Goal: Task Accomplishment & Management: Manage account settings

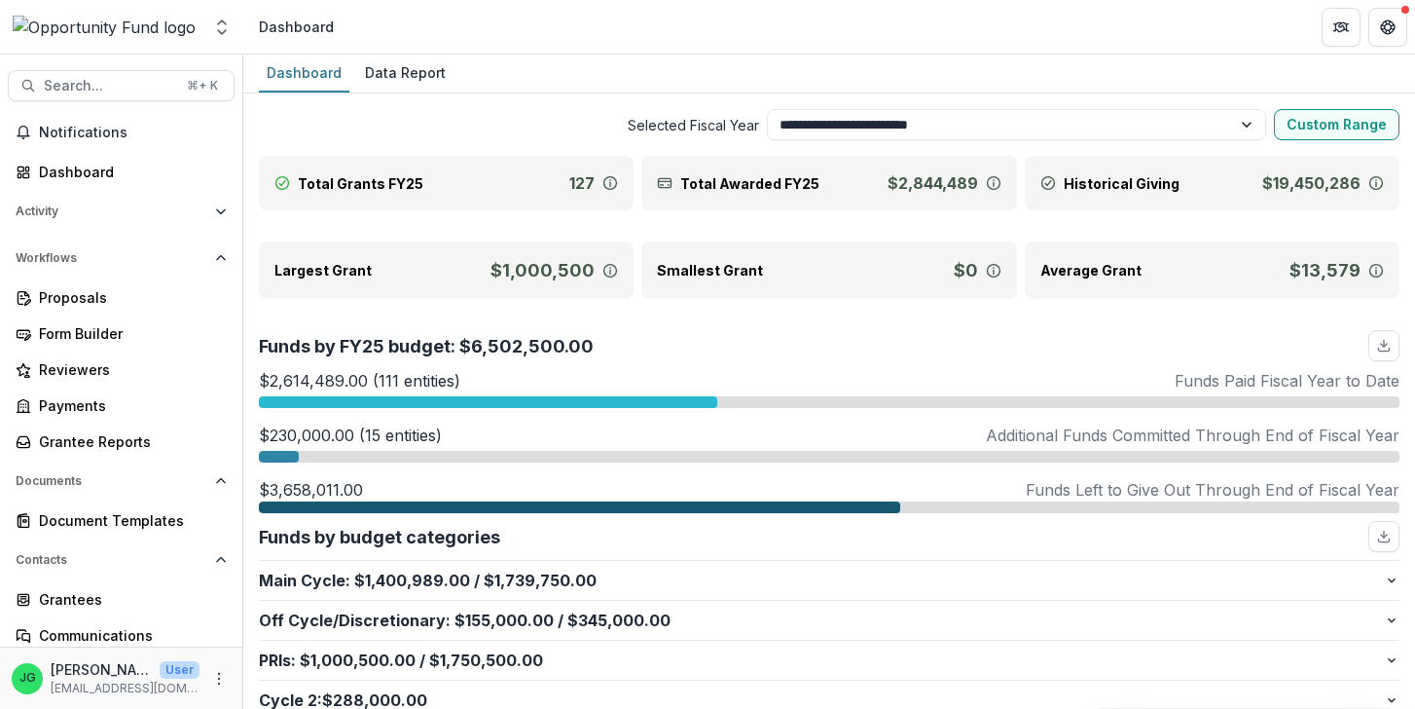
select select "**********"
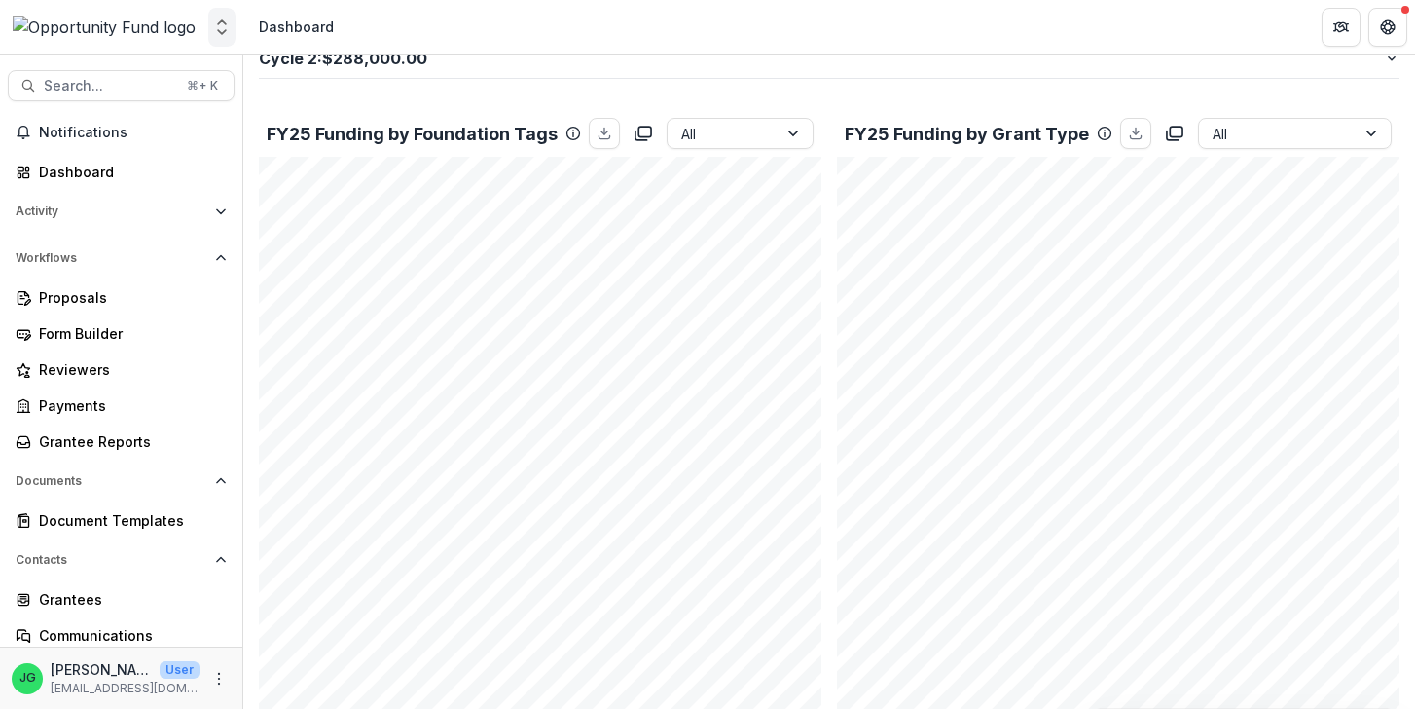
click at [222, 31] on icon "Open entity switcher" at bounding box center [221, 27] width 19 height 19
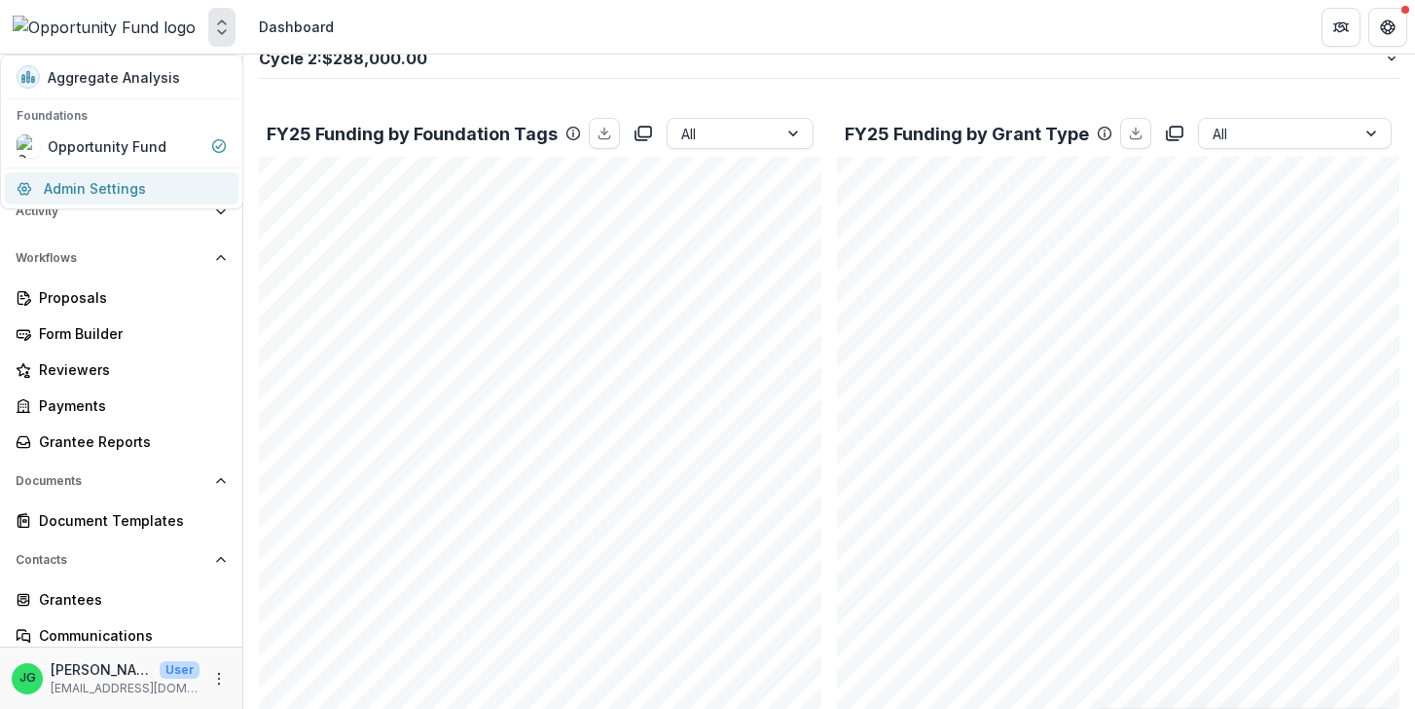
click at [121, 191] on link "Admin Settings" at bounding box center [122, 188] width 234 height 32
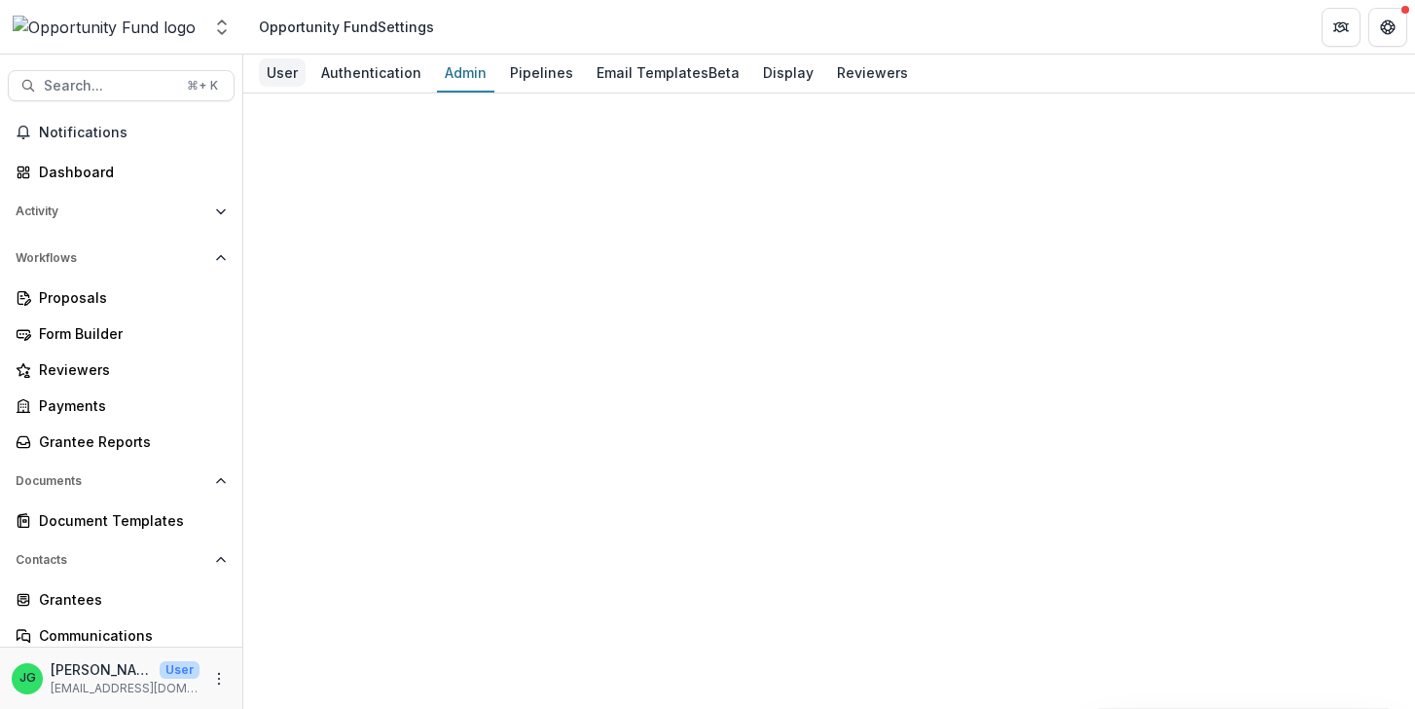
click at [274, 68] on div "User" at bounding box center [282, 72] width 47 height 28
click at [1393, 20] on icon "Get Help" at bounding box center [1388, 27] width 16 height 16
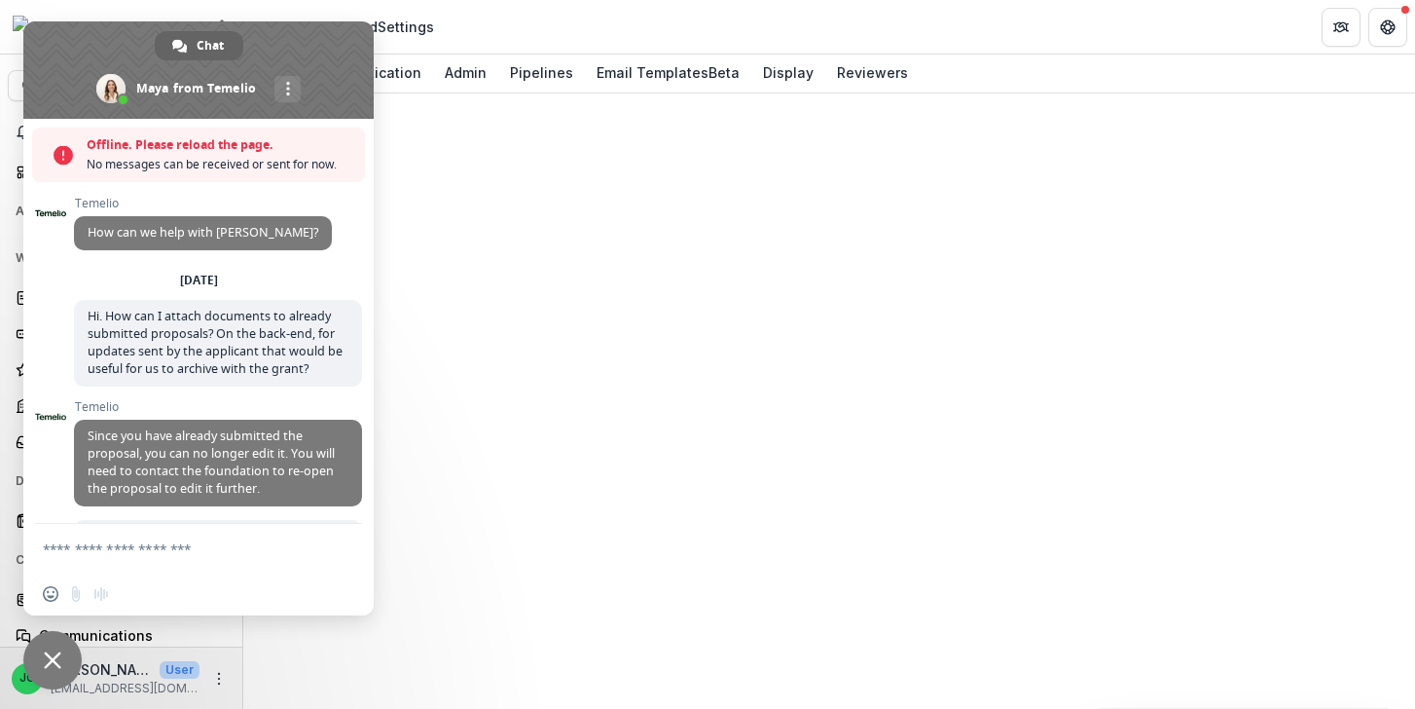
scroll to position [4531, 0]
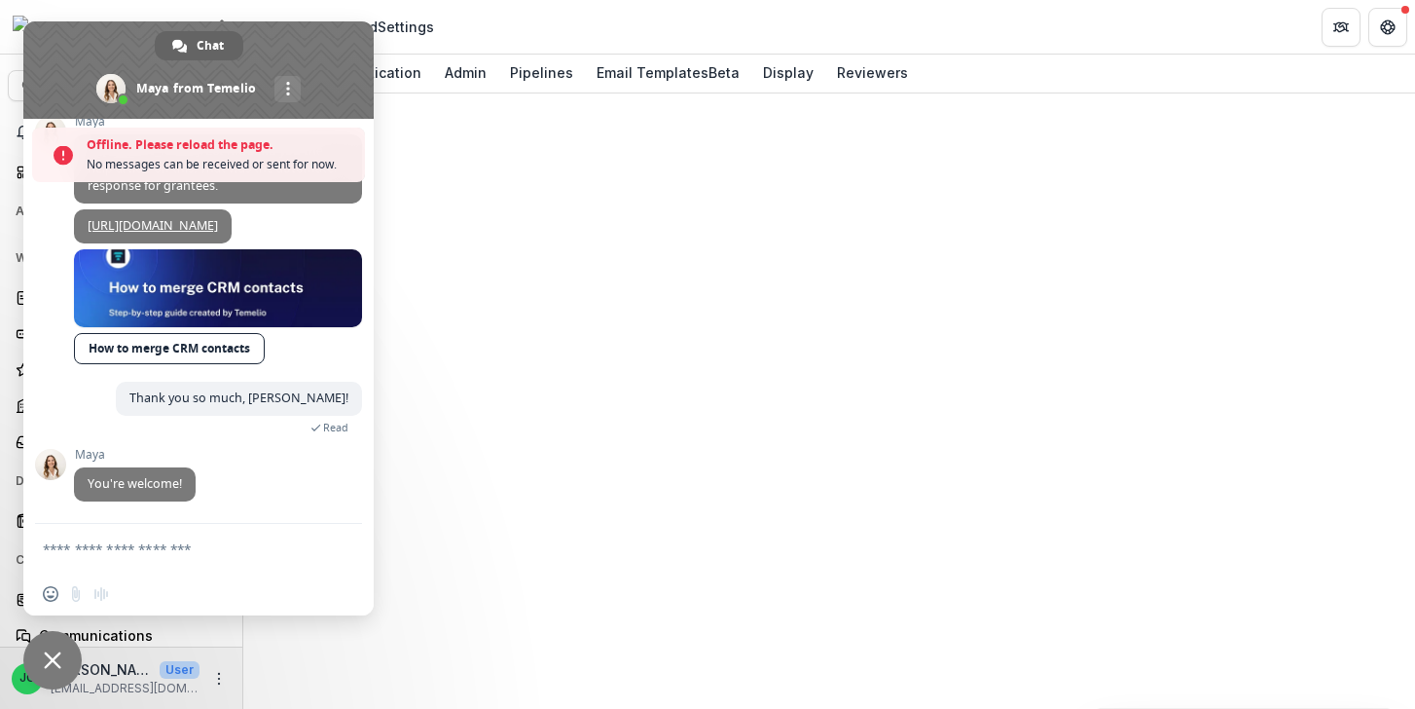
click at [158, 560] on form at bounding box center [177, 550] width 269 height 53
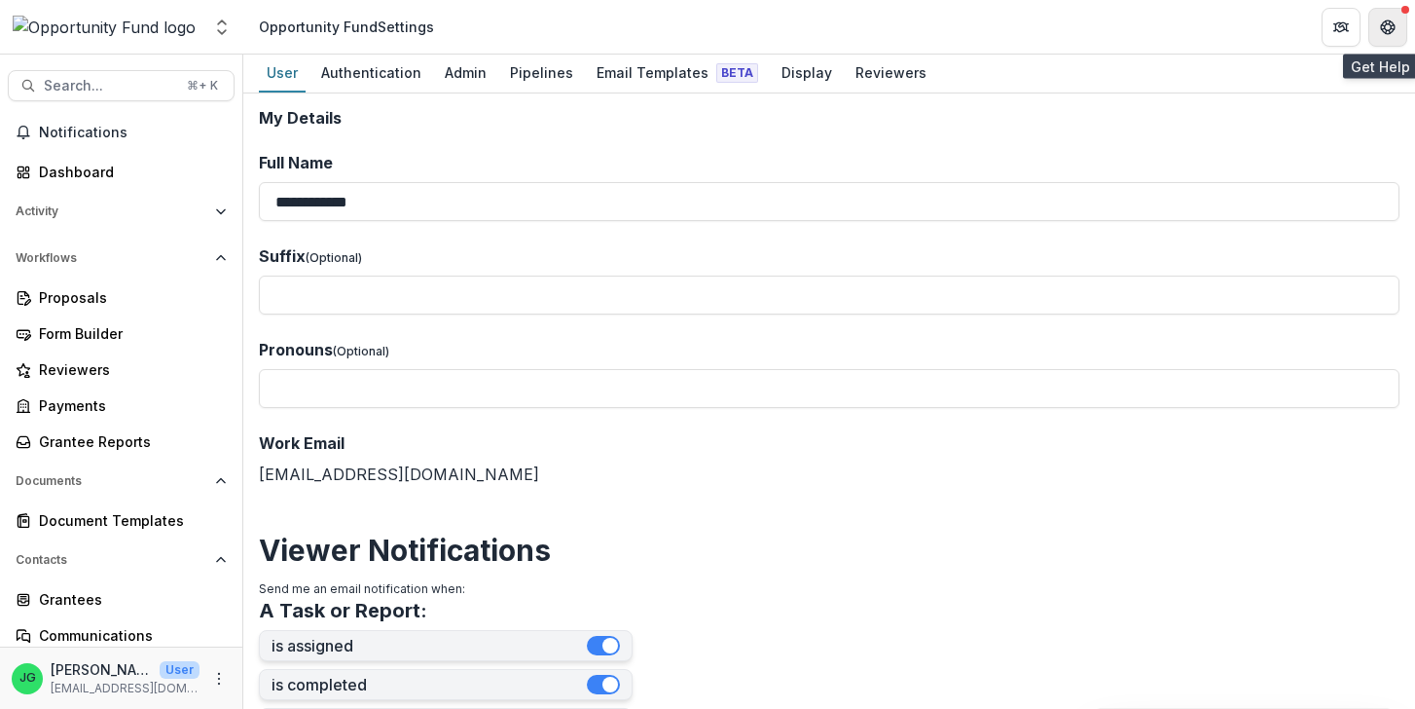
click at [1390, 31] on icon "Get Help" at bounding box center [1388, 32] width 5 height 4
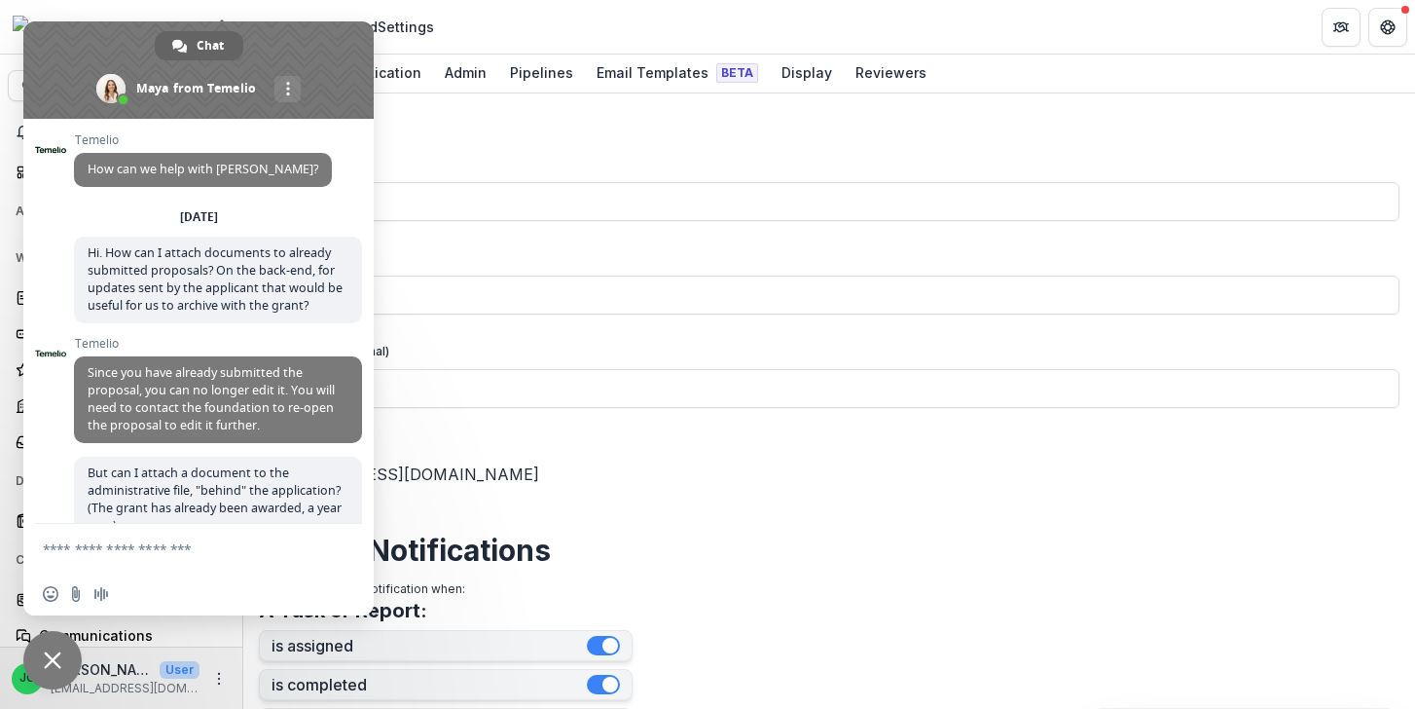
scroll to position [4468, 0]
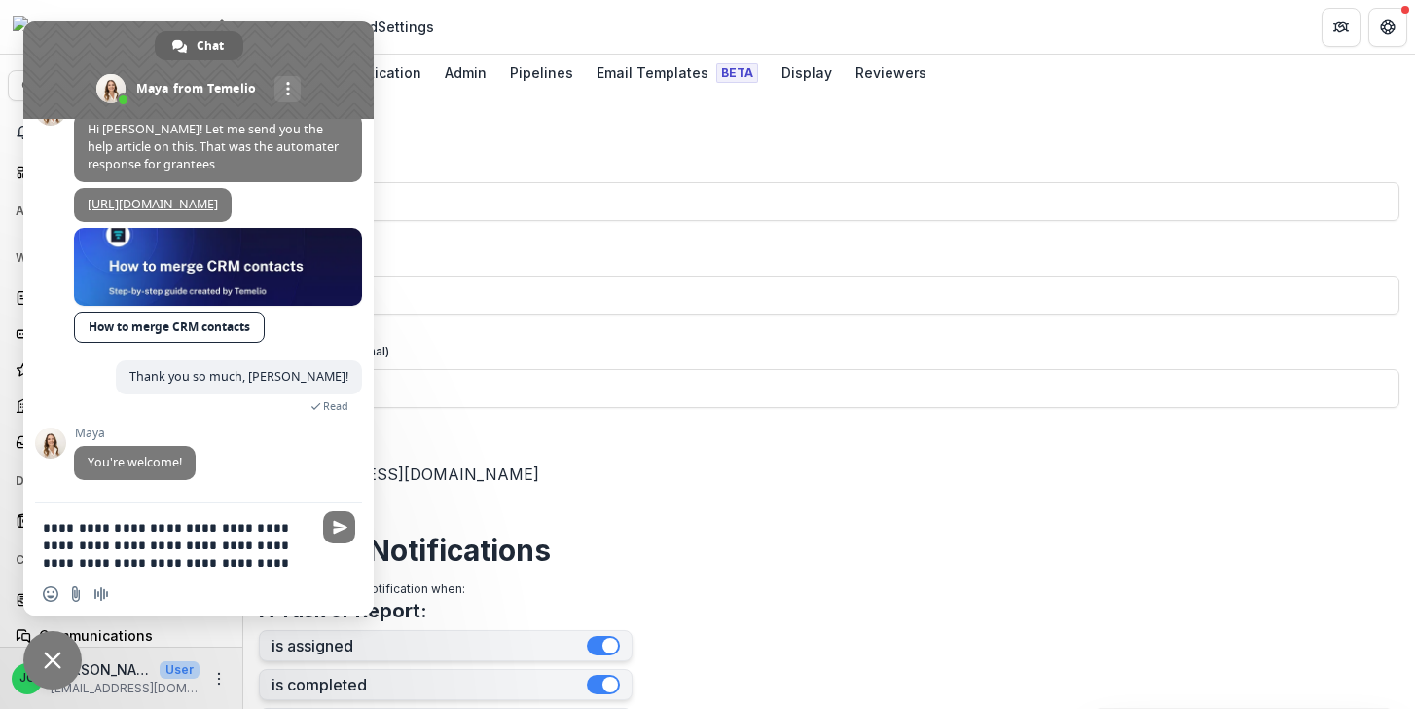
type textarea "**********"
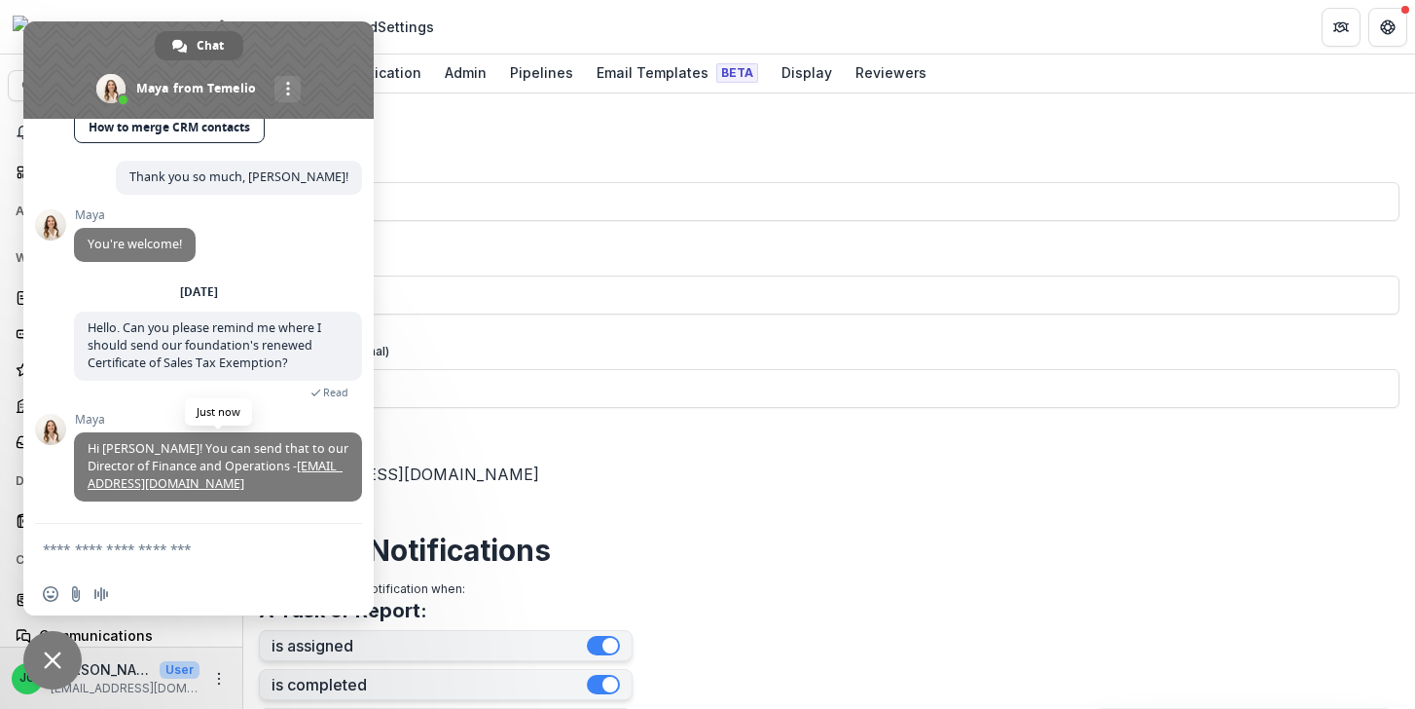
scroll to position [4692, 0]
type textarea "**********"
click at [343, 552] on span "Send" at bounding box center [340, 548] width 15 height 15
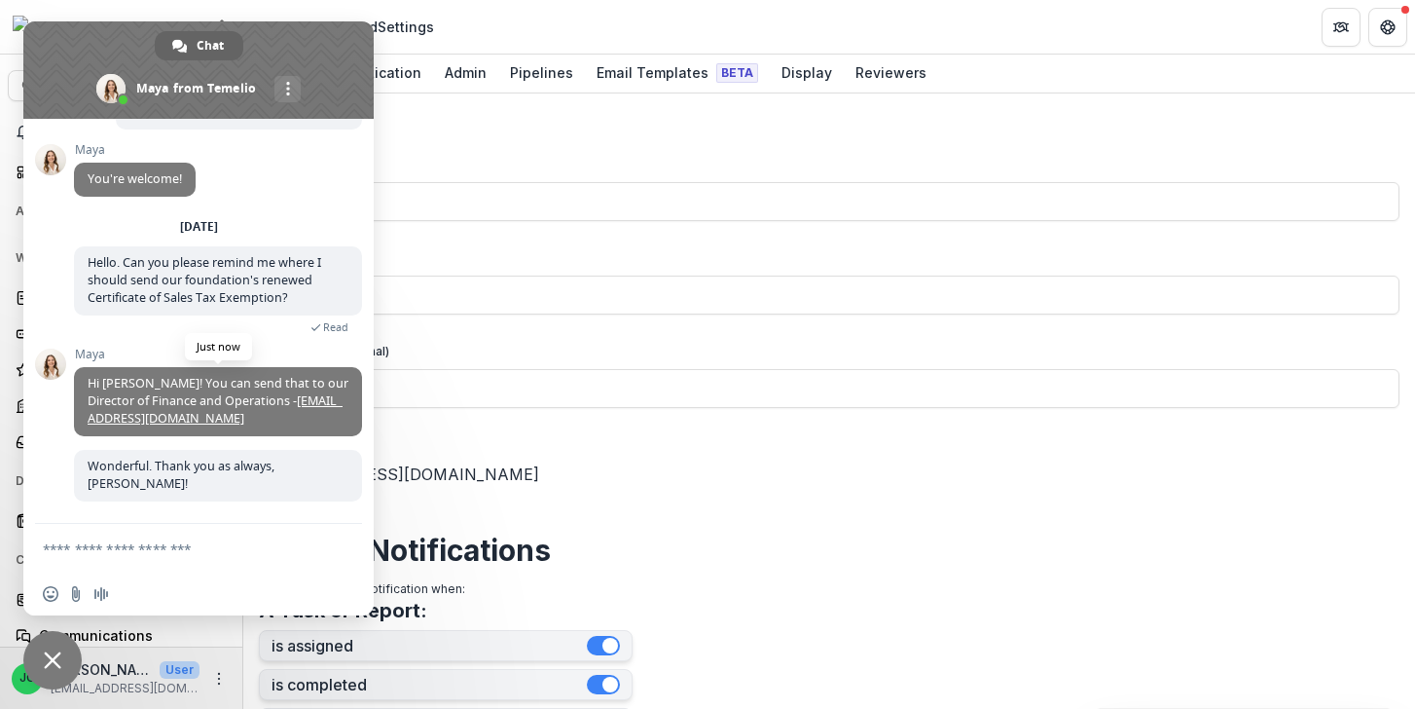
scroll to position [4740, 0]
drag, startPoint x: 234, startPoint y: 437, endPoint x: 238, endPoint y: 420, distance: 18.2
click at [238, 420] on span "Hi [PERSON_NAME]! You can send that to our Director of Finance and Operations -…" at bounding box center [218, 401] width 288 height 69
copy link "[EMAIL_ADDRESS][DOMAIN_NAME]"
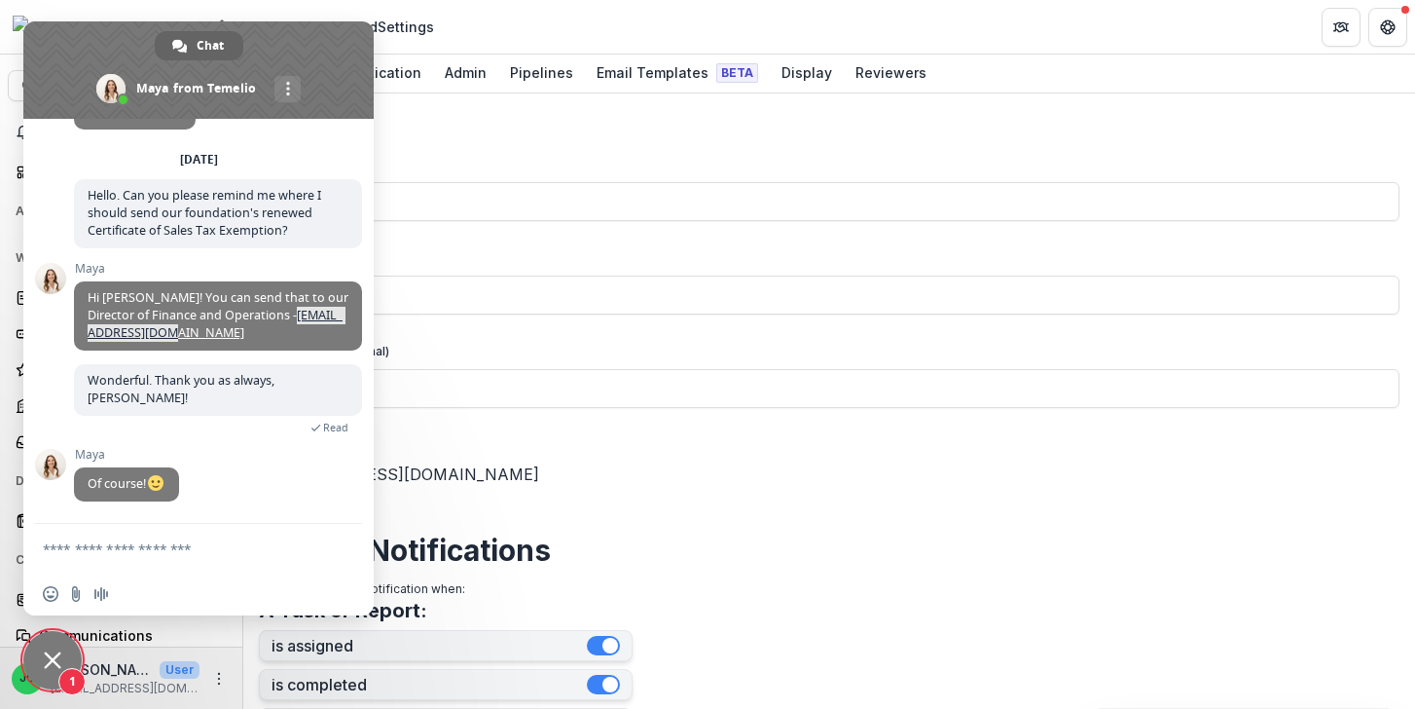
scroll to position [4807, 0]
click at [46, 665] on span "Close chat" at bounding box center [53, 660] width 18 height 18
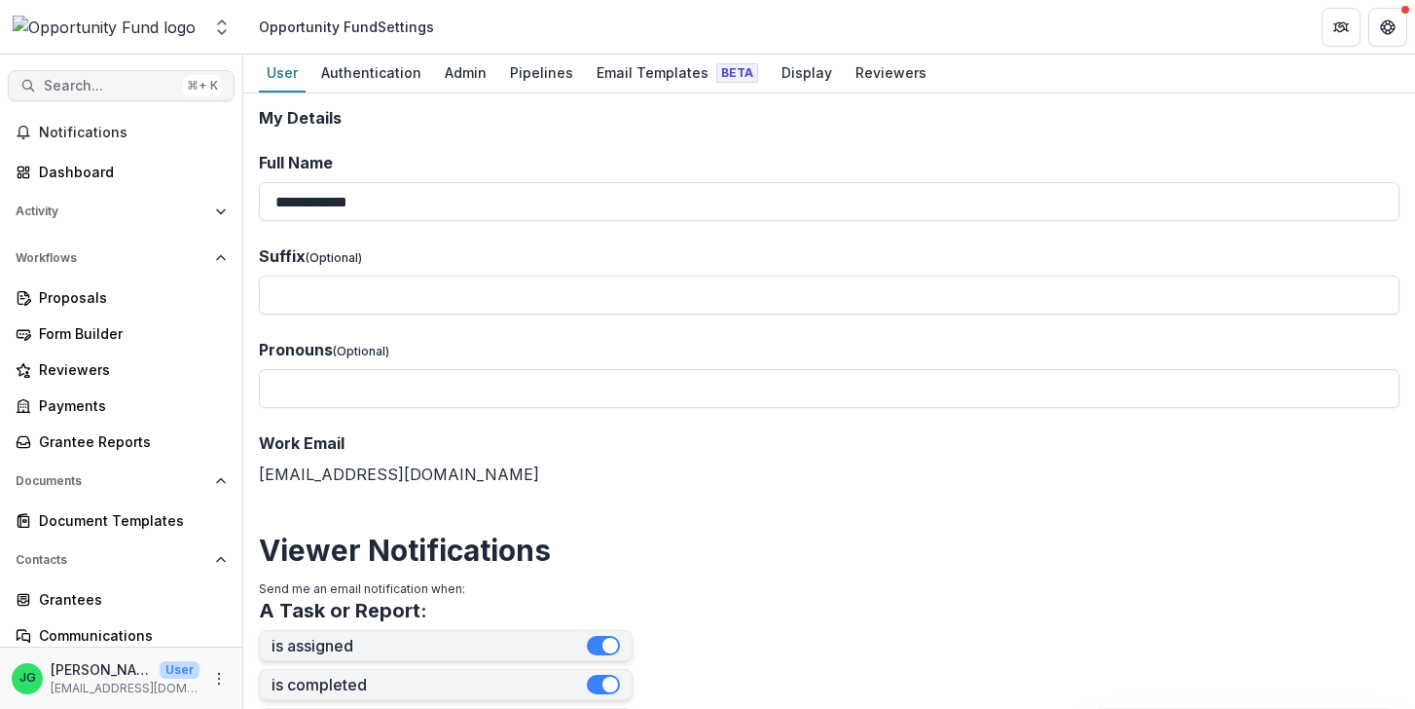
click at [91, 87] on span "Search..." at bounding box center [109, 86] width 131 height 17
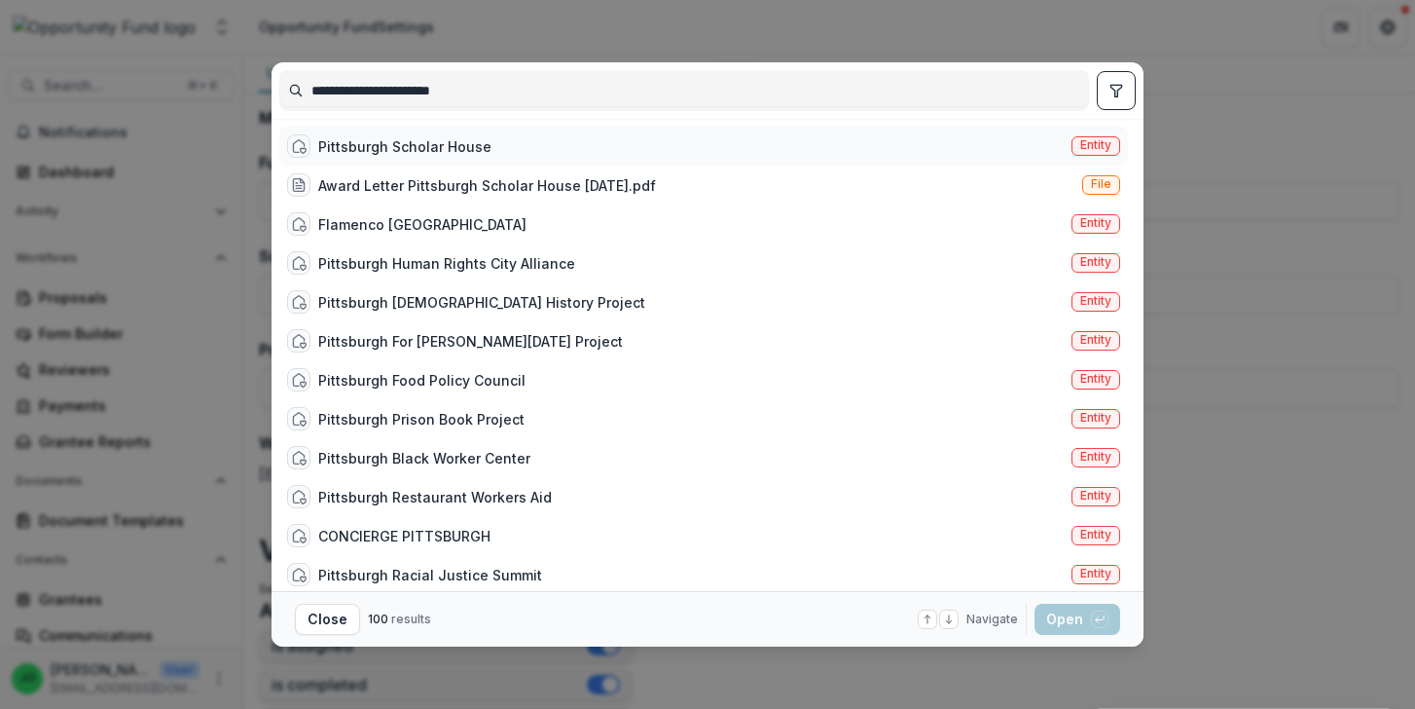
type input "**********"
click at [384, 148] on div "Pittsburgh Scholar House" at bounding box center [404, 146] width 173 height 20
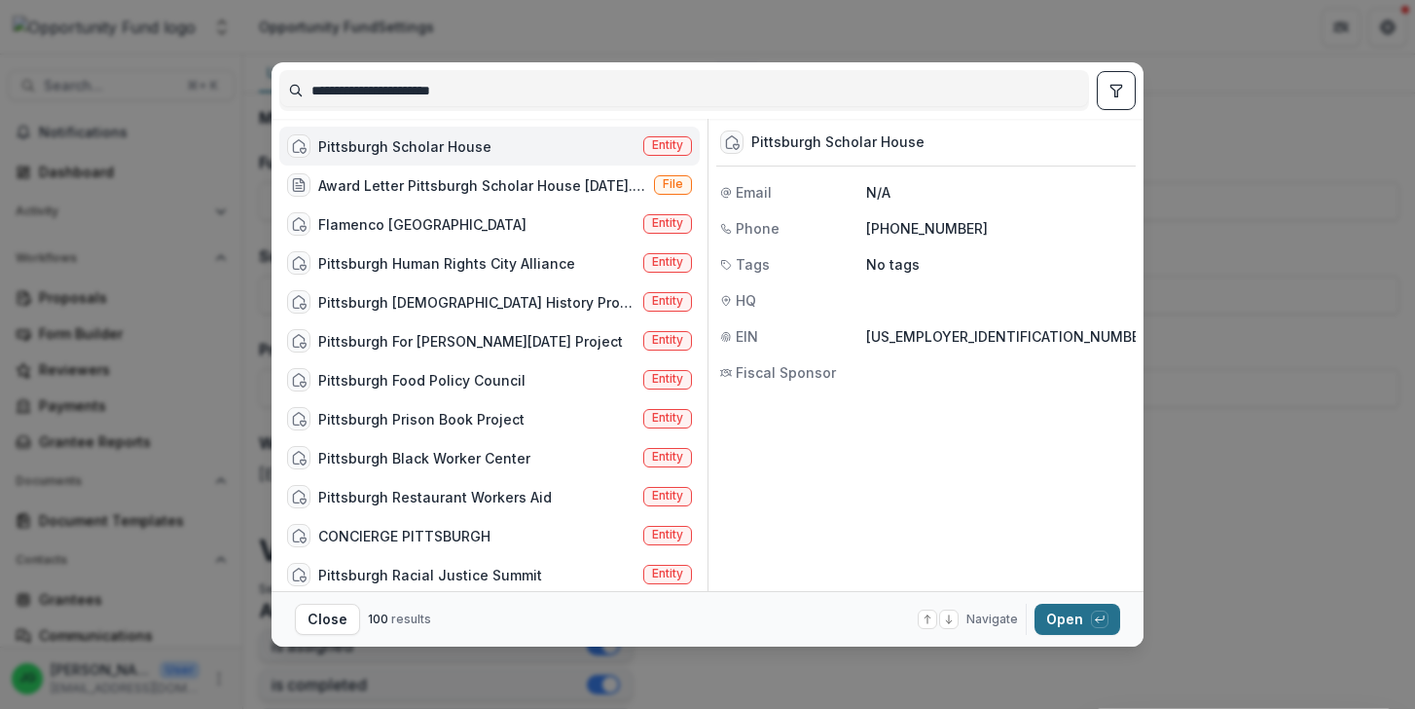
click at [1093, 621] on div "button" at bounding box center [1100, 619] width 18 height 18
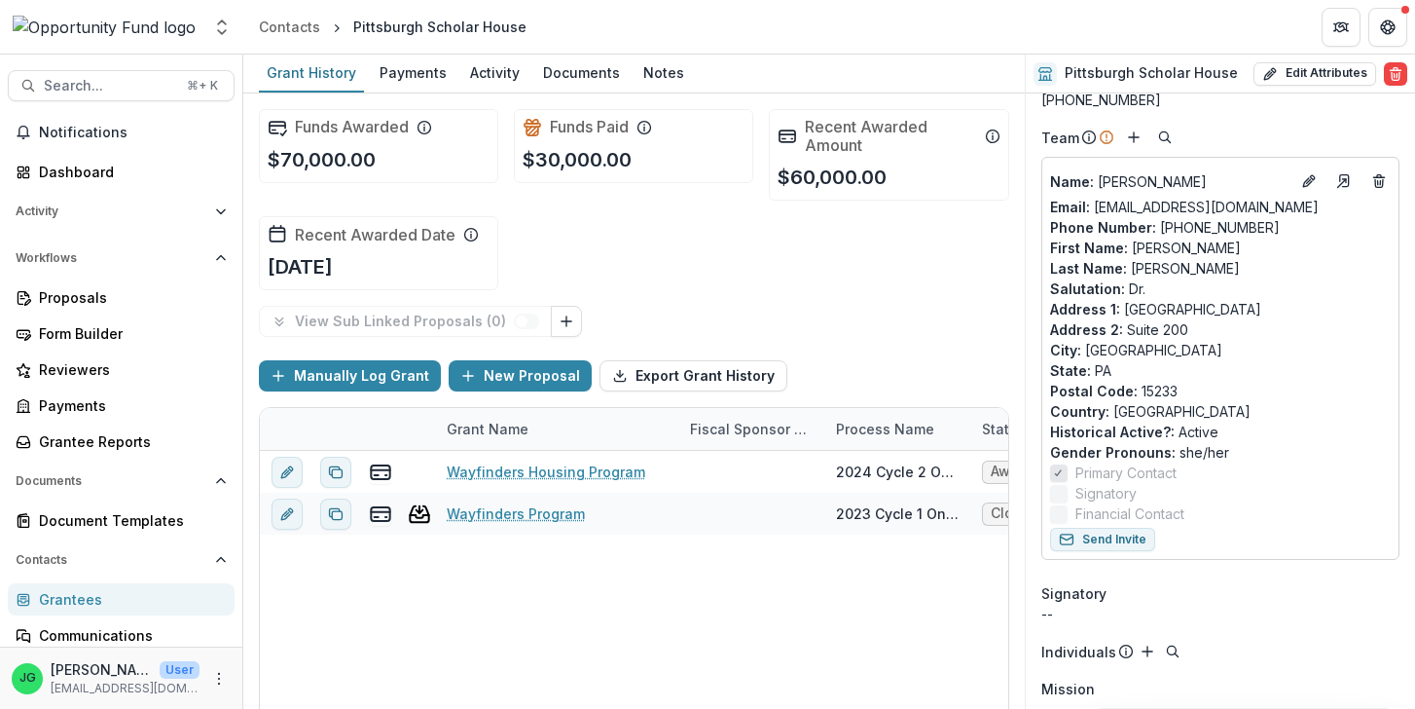
scroll to position [357, 0]
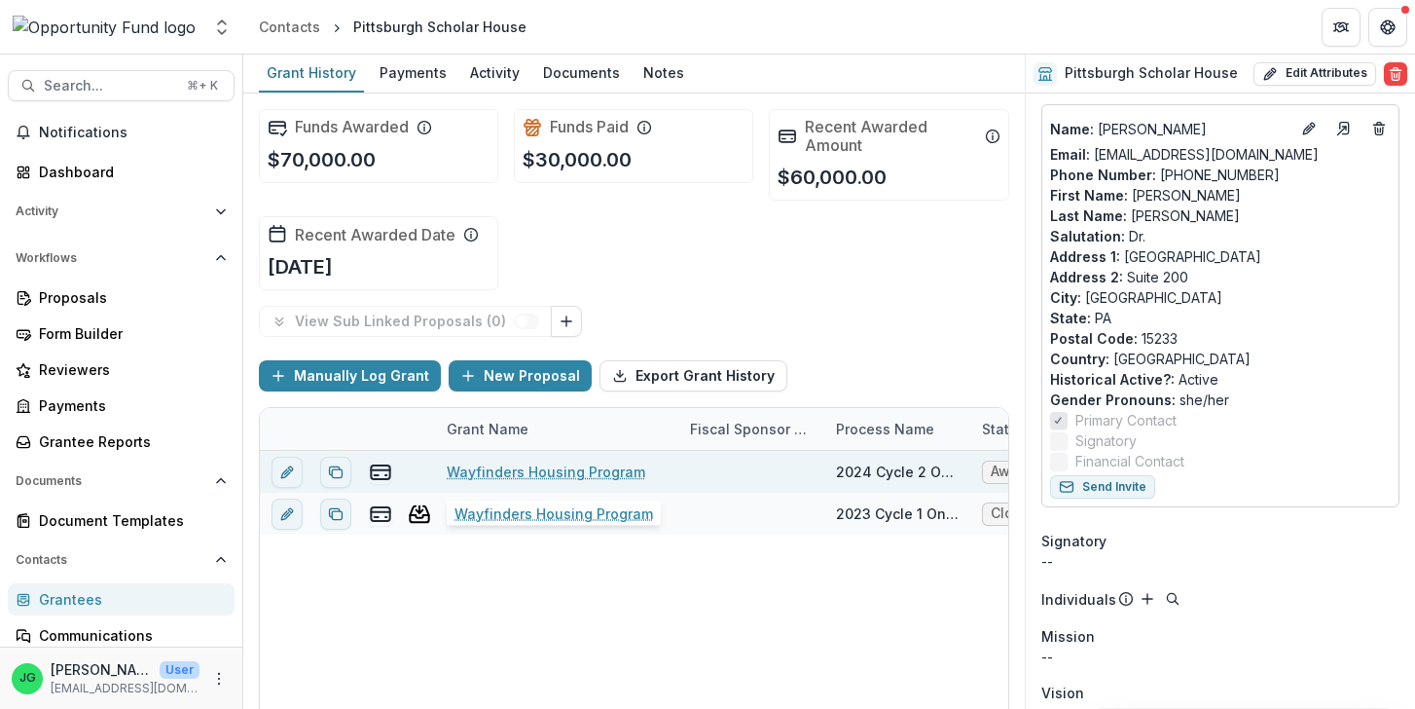
click at [566, 468] on link "Wayfinders Housing Program" at bounding box center [546, 471] width 199 height 20
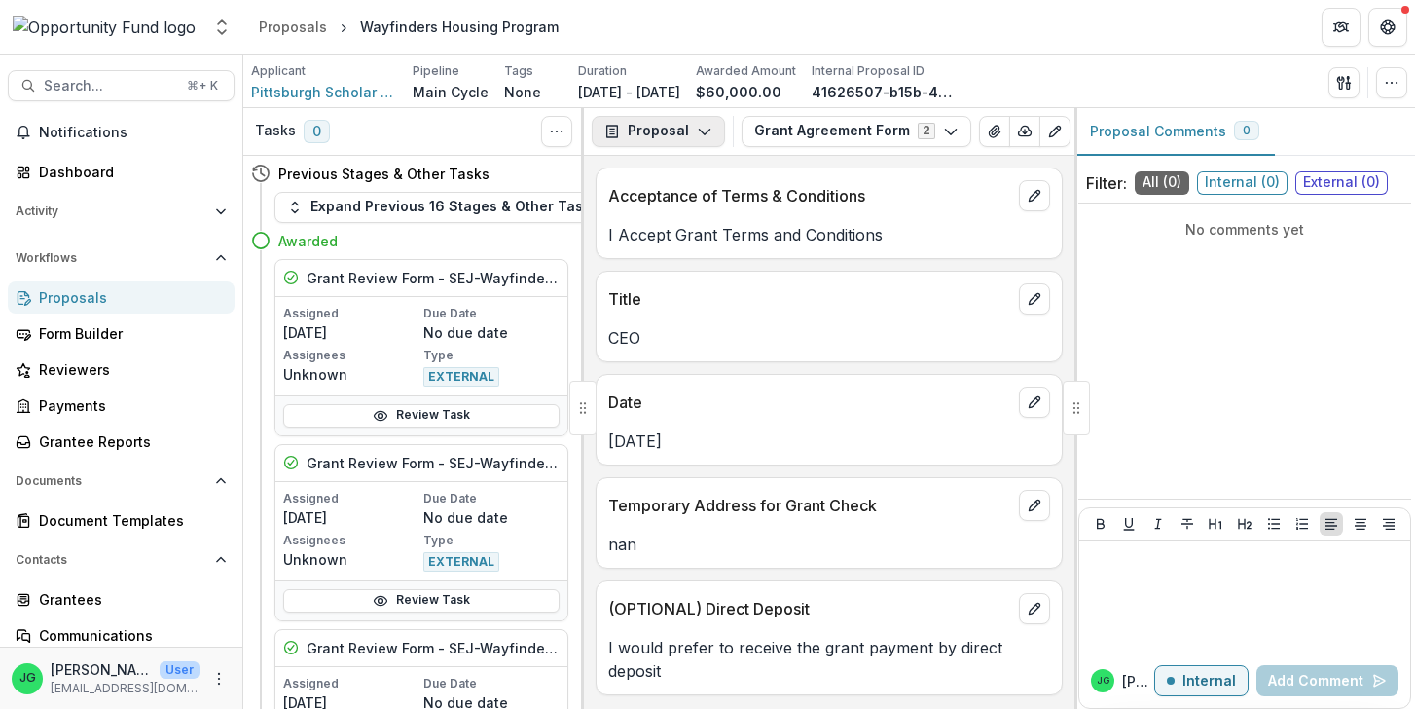
click at [704, 133] on icon "button" at bounding box center [705, 132] width 16 height 16
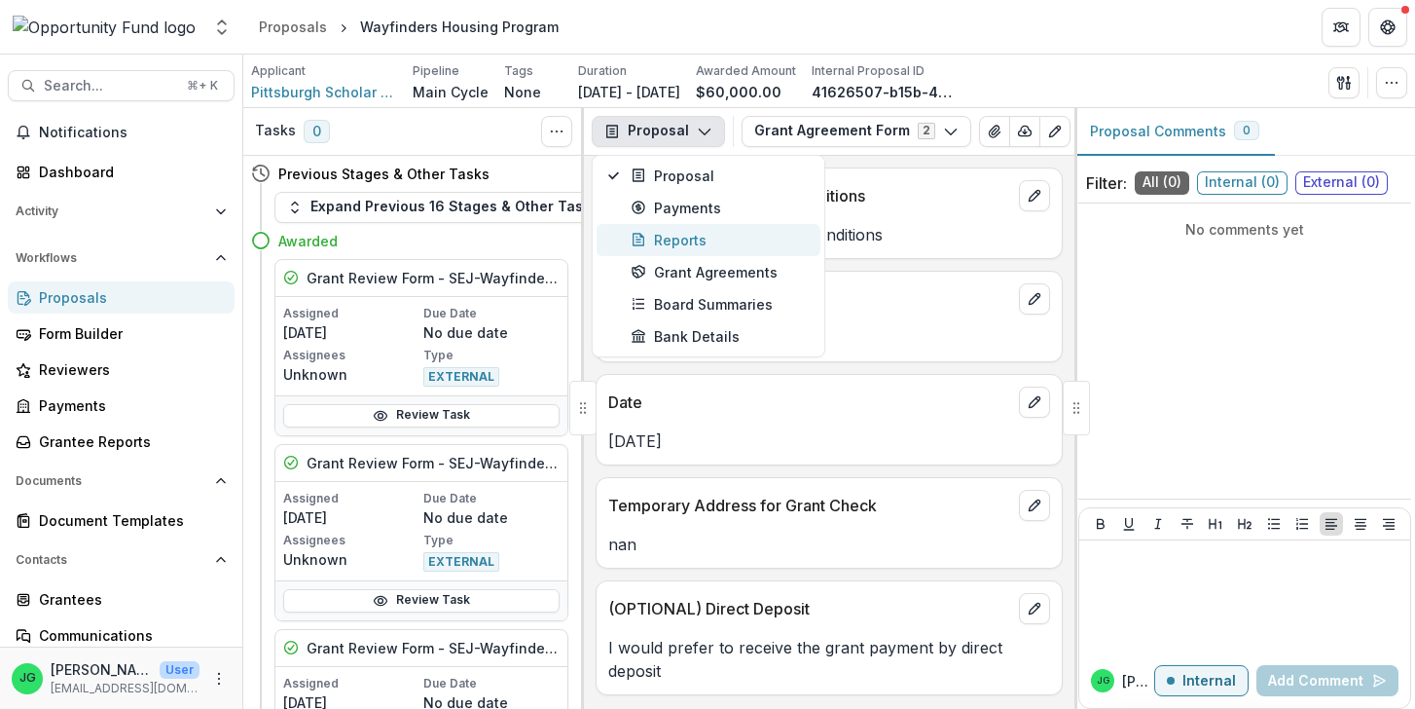
click at [708, 228] on button "Reports" at bounding box center [709, 240] width 224 height 32
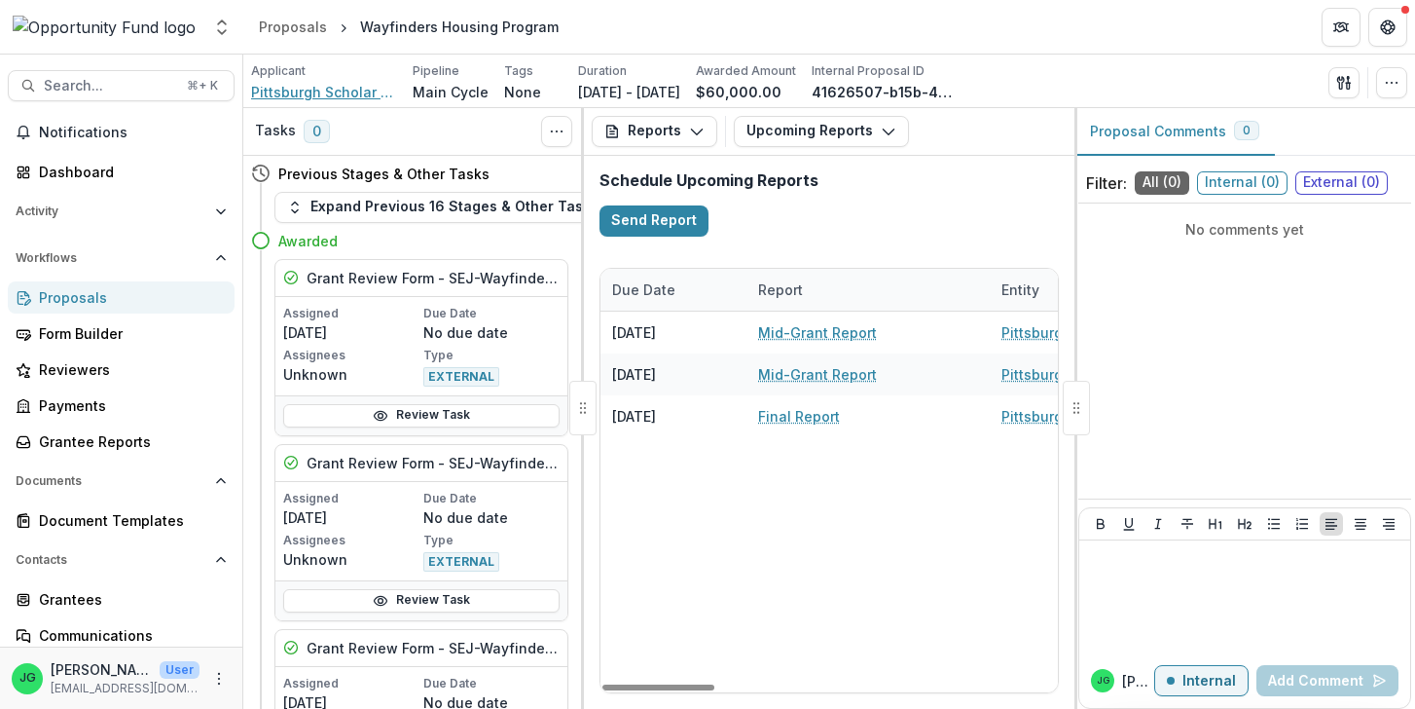
click at [336, 97] on span "Pittsburgh Scholar House" at bounding box center [324, 92] width 146 height 20
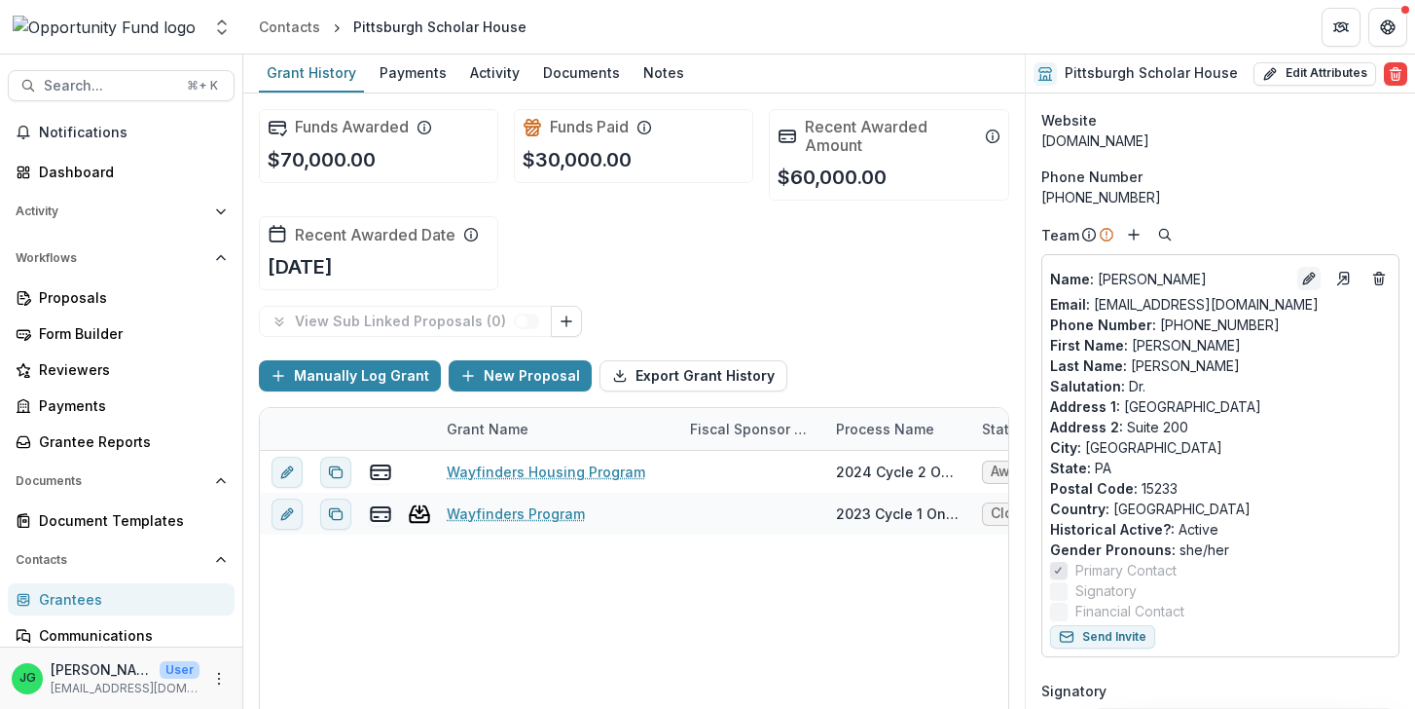
scroll to position [208, 0]
click at [1311, 280] on icon "Edit" at bounding box center [1309, 278] width 16 height 16
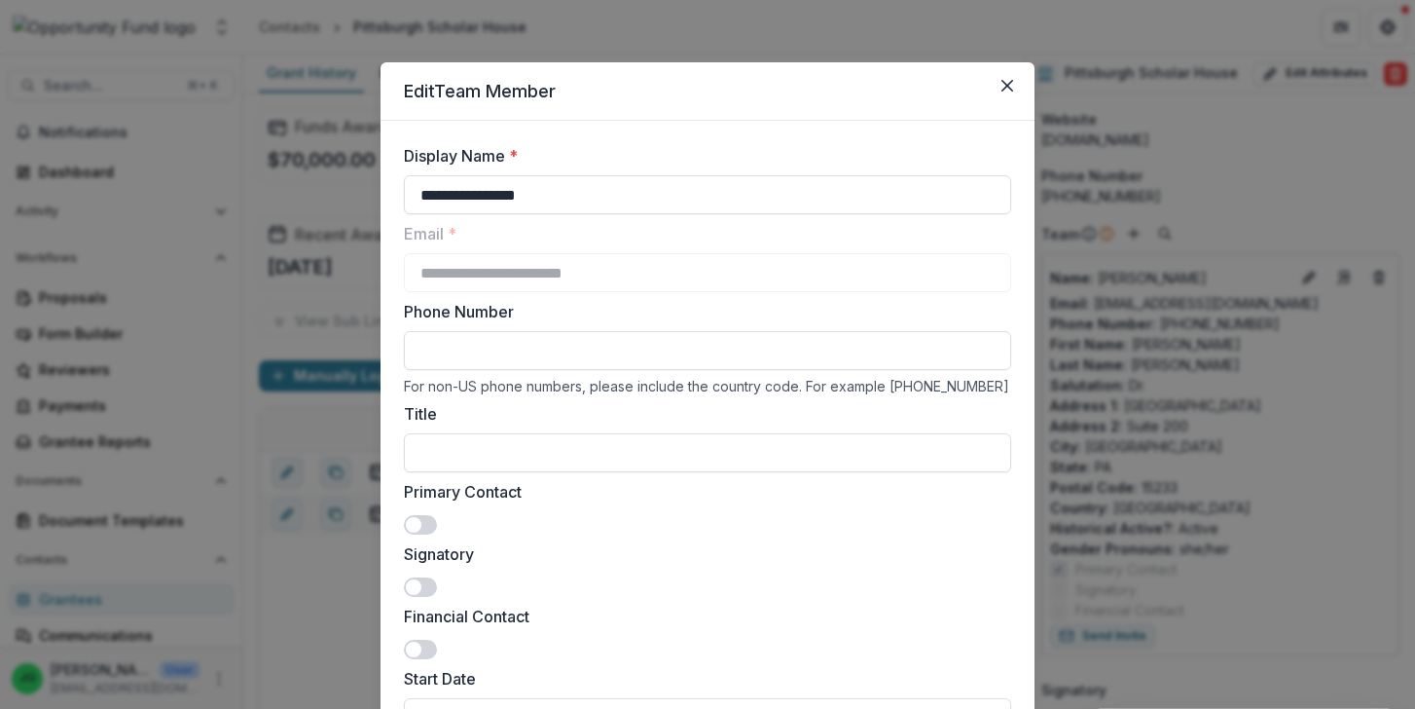
click at [426, 514] on div "Primary Contact" at bounding box center [707, 507] width 607 height 55
click at [423, 583] on span at bounding box center [420, 586] width 33 height 19
click at [426, 525] on span at bounding box center [420, 524] width 33 height 19
click at [426, 645] on span at bounding box center [420, 648] width 33 height 19
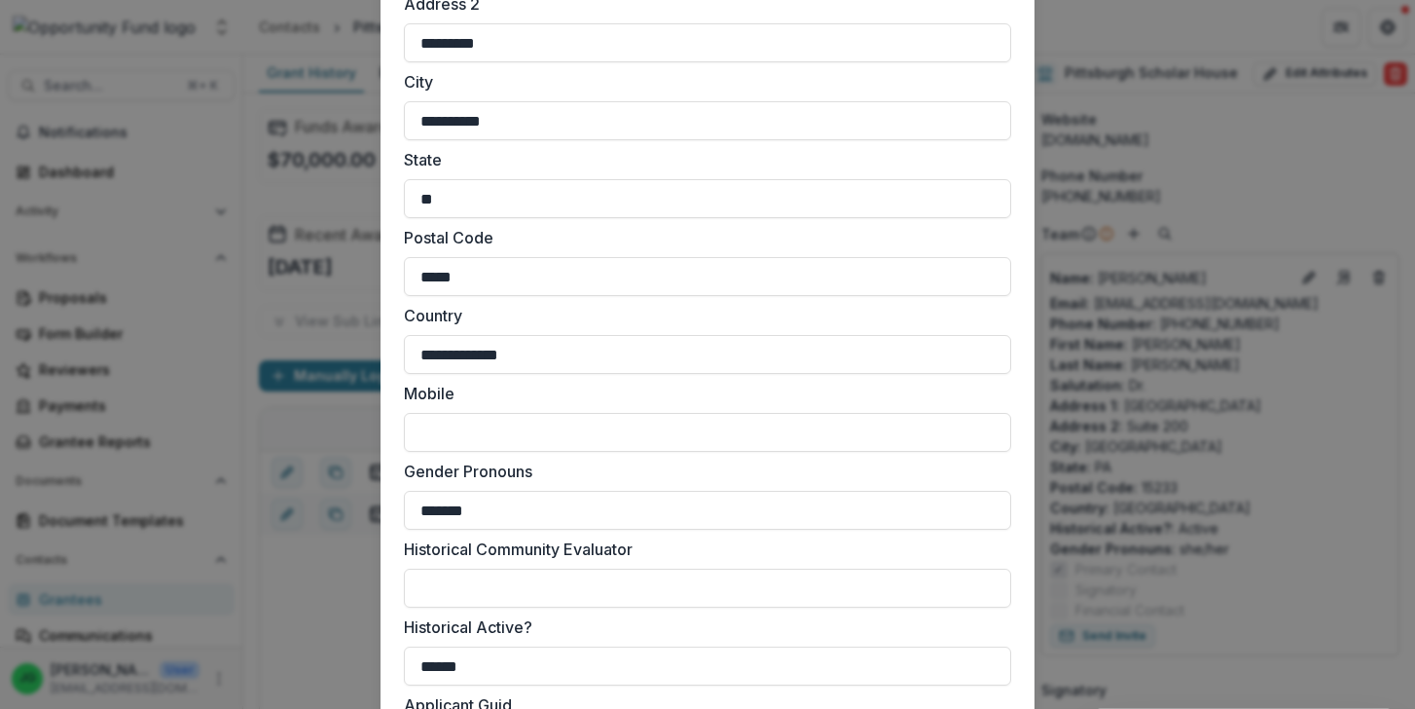
scroll to position [1564, 0]
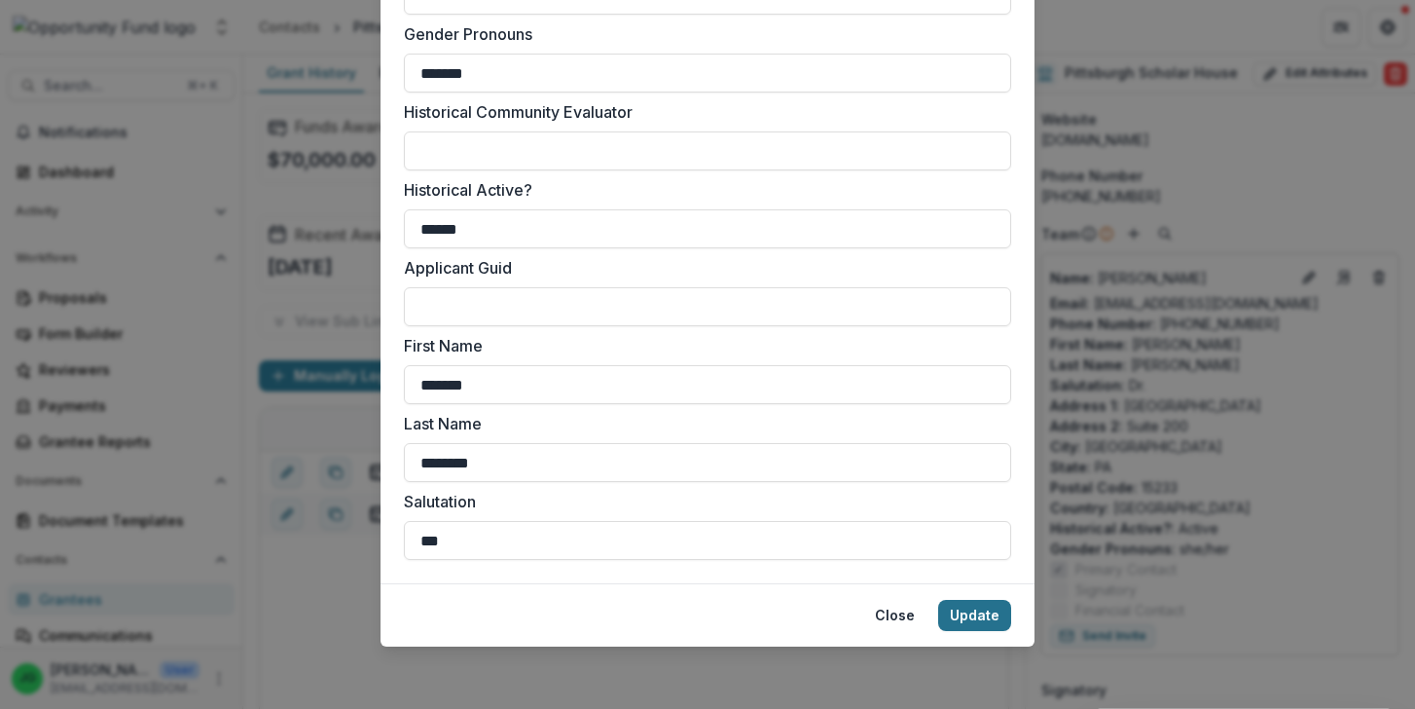
click at [978, 620] on button "Update" at bounding box center [974, 615] width 73 height 31
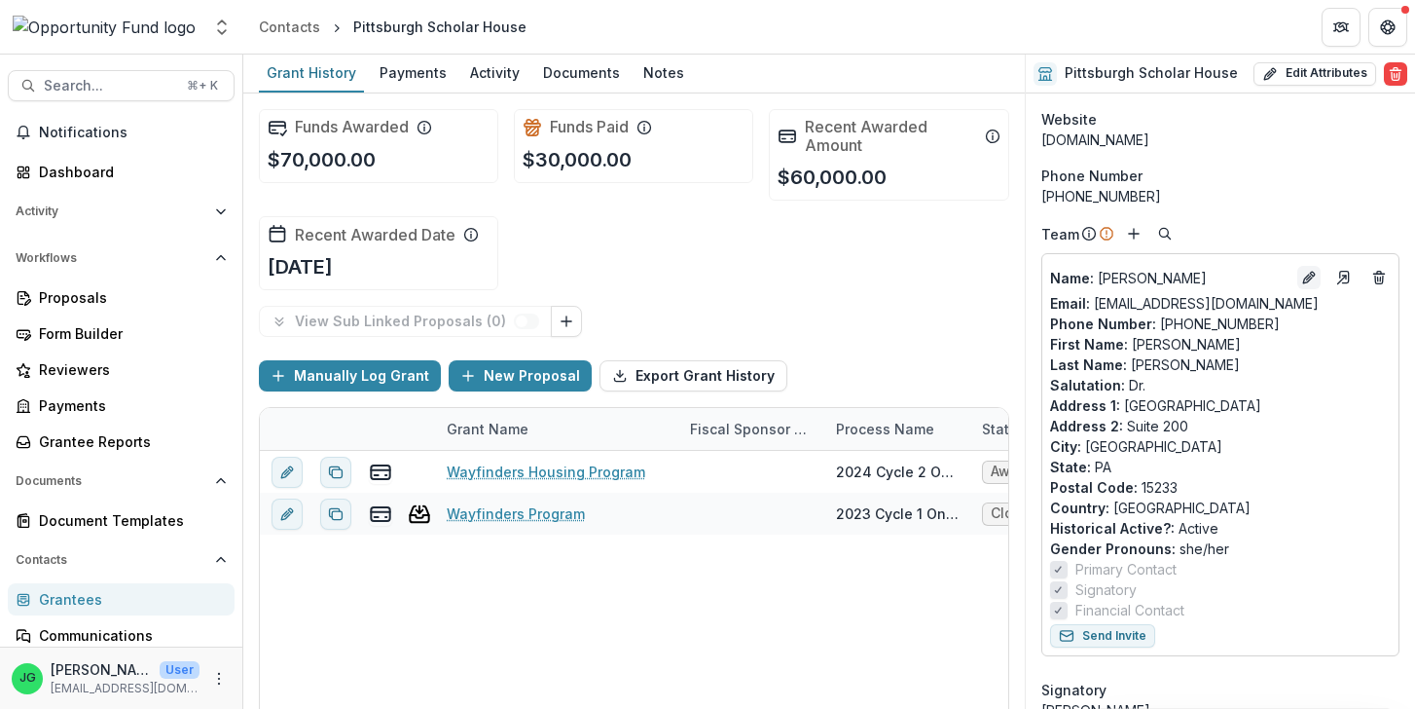
click at [1311, 280] on icon "Edit" at bounding box center [1307, 278] width 9 height 9
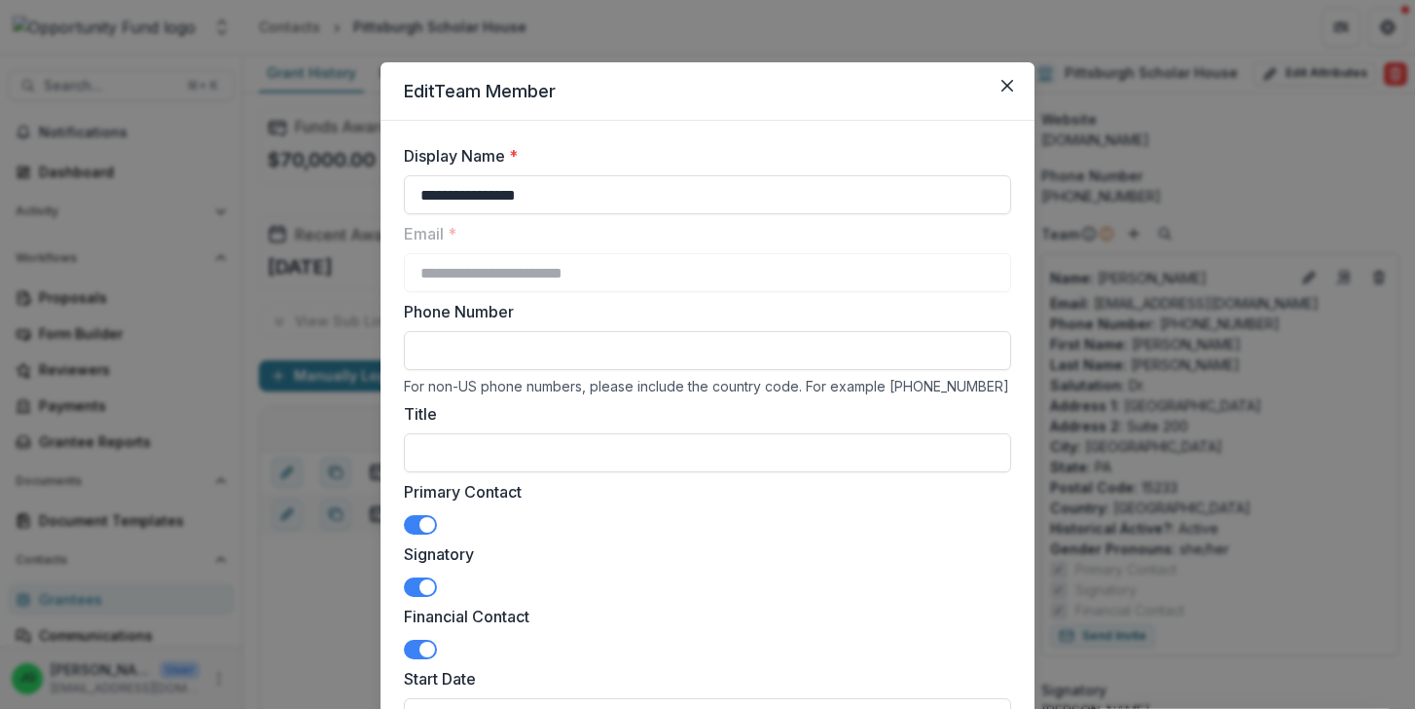
click at [422, 517] on span at bounding box center [420, 524] width 33 height 19
click at [445, 441] on input "Title" at bounding box center [707, 452] width 607 height 39
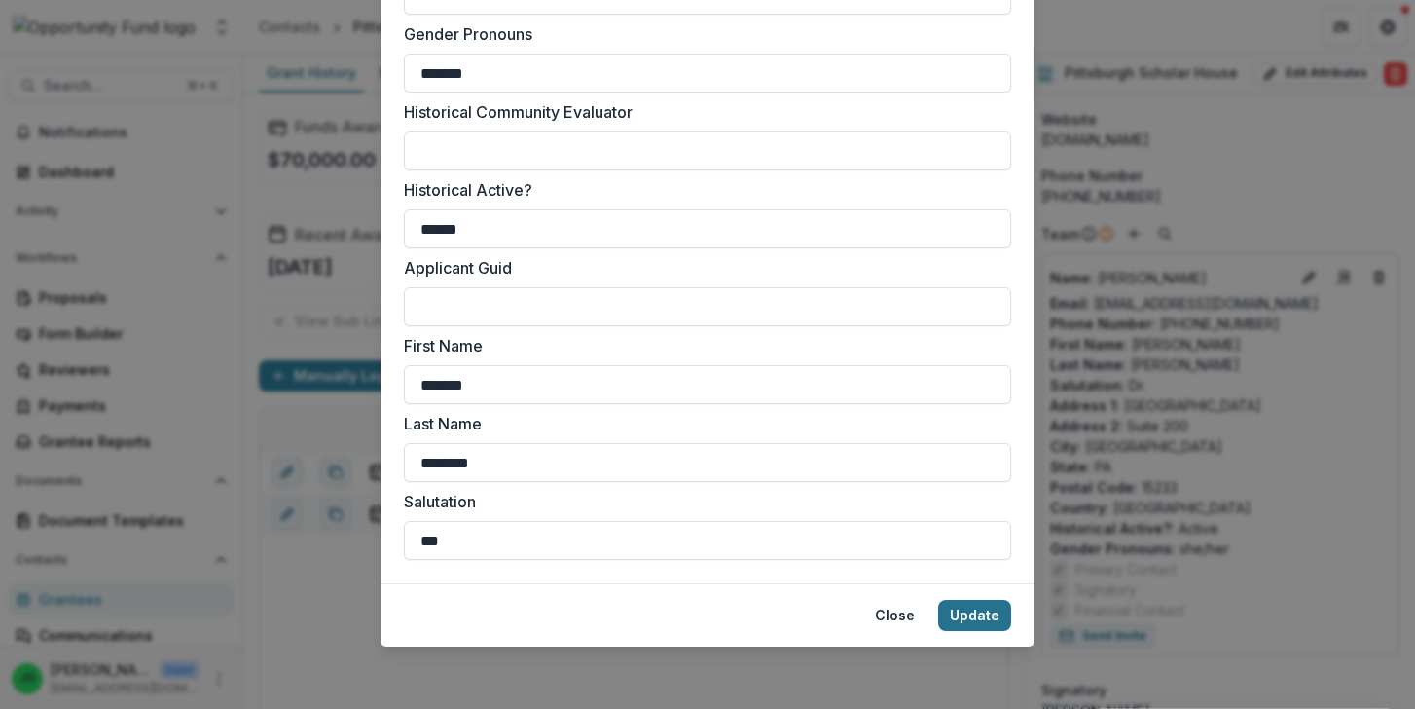
type input "**********"
click at [996, 625] on button "Update" at bounding box center [974, 615] width 73 height 31
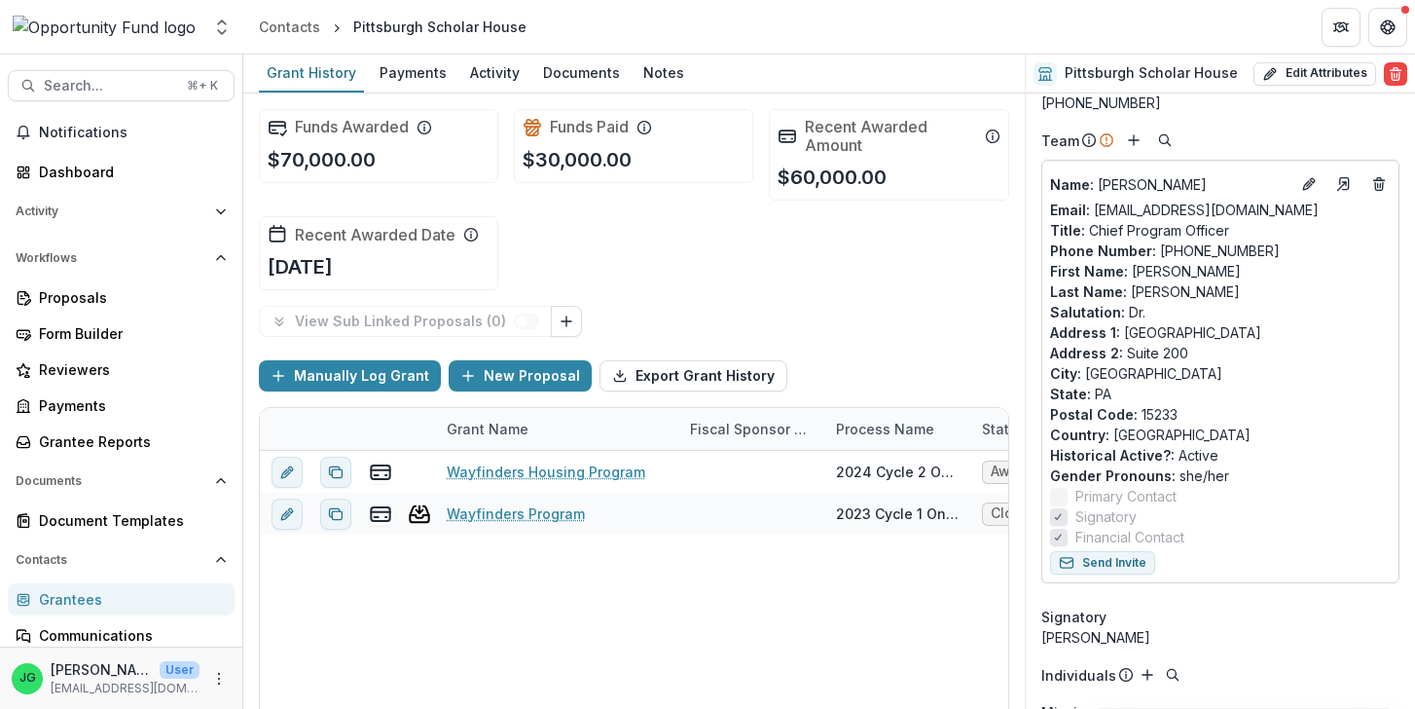
scroll to position [311, 0]
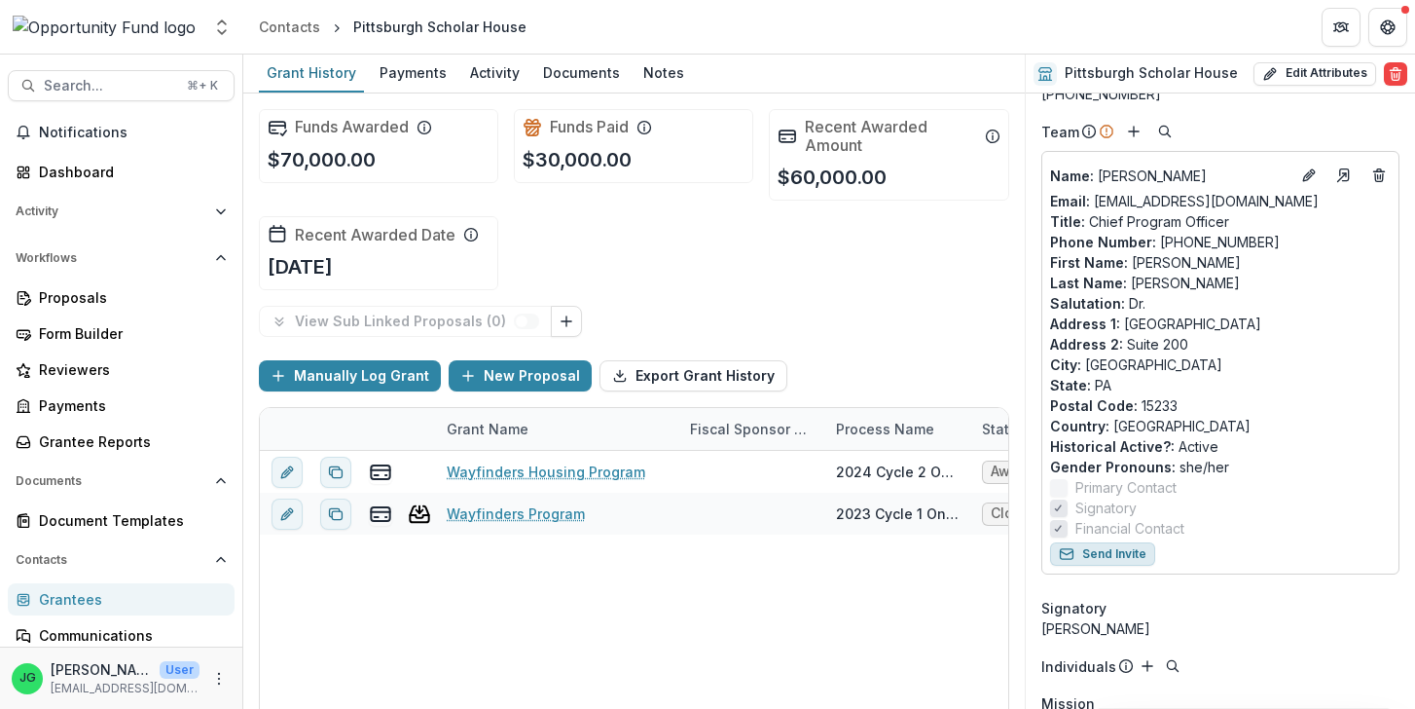
click at [1126, 550] on button "Send Invite" at bounding box center [1102, 553] width 105 height 23
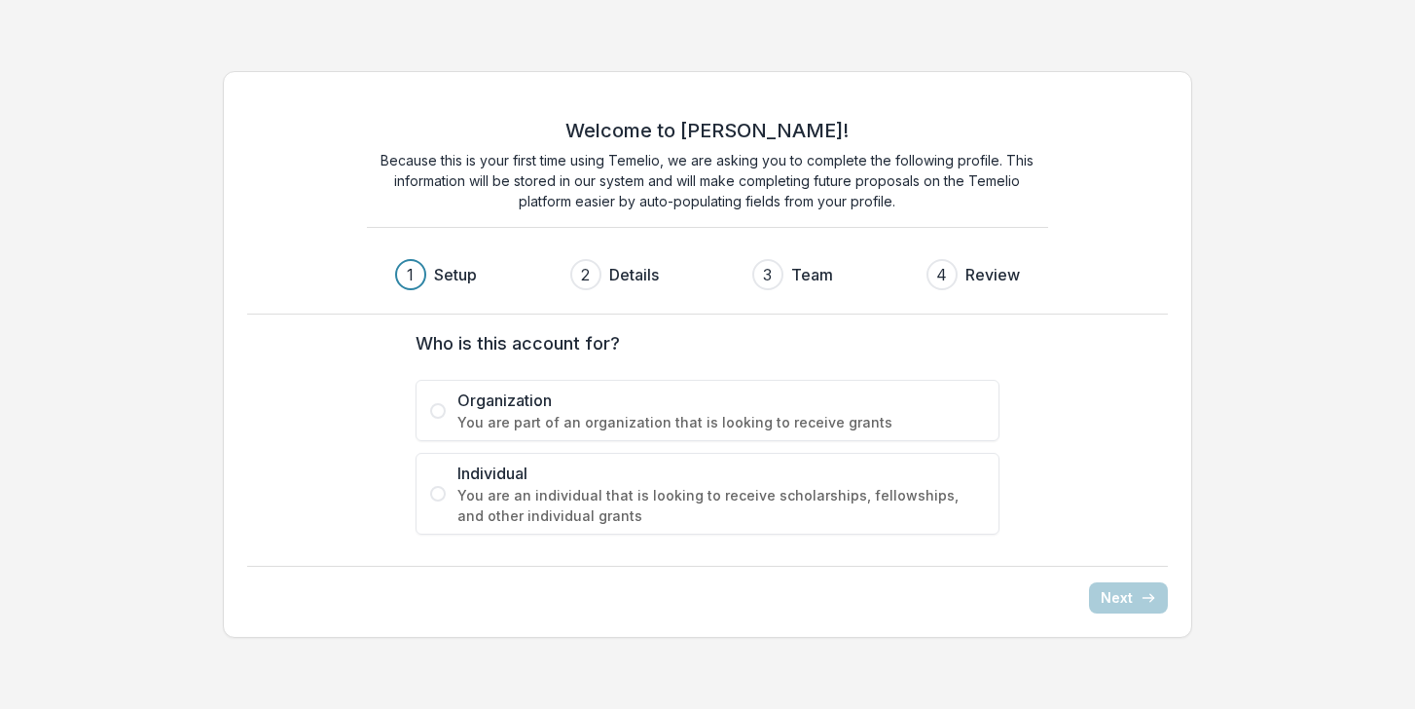
click at [286, 450] on div "Welcome to [PERSON_NAME]! Because this is your first time using Temelio, we are…" at bounding box center [707, 354] width 968 height 566
